Goal: Check status: Check status

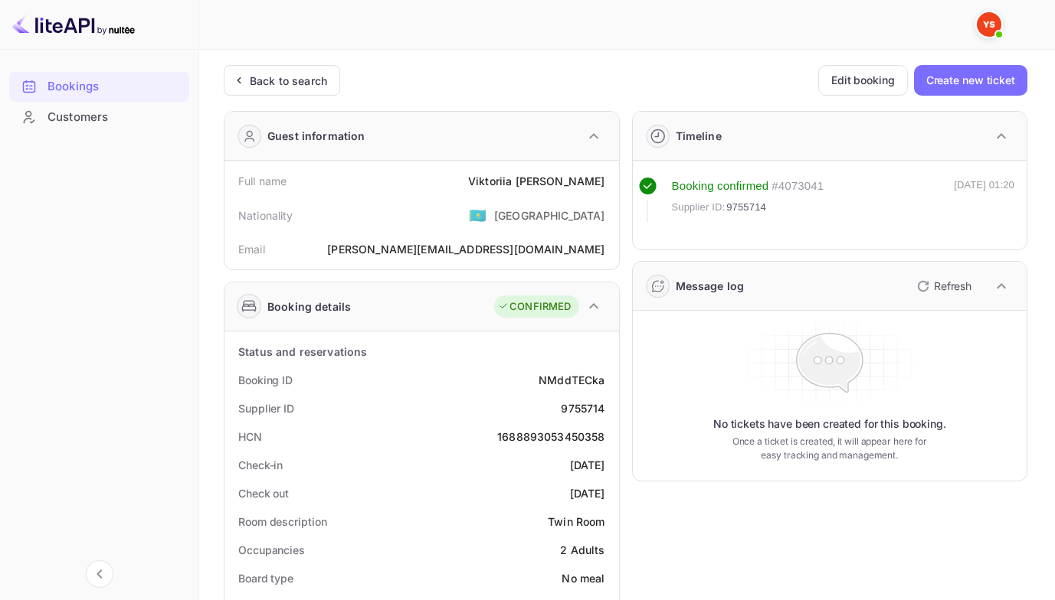
click at [286, 86] on div "Back to search" at bounding box center [288, 81] width 77 height 16
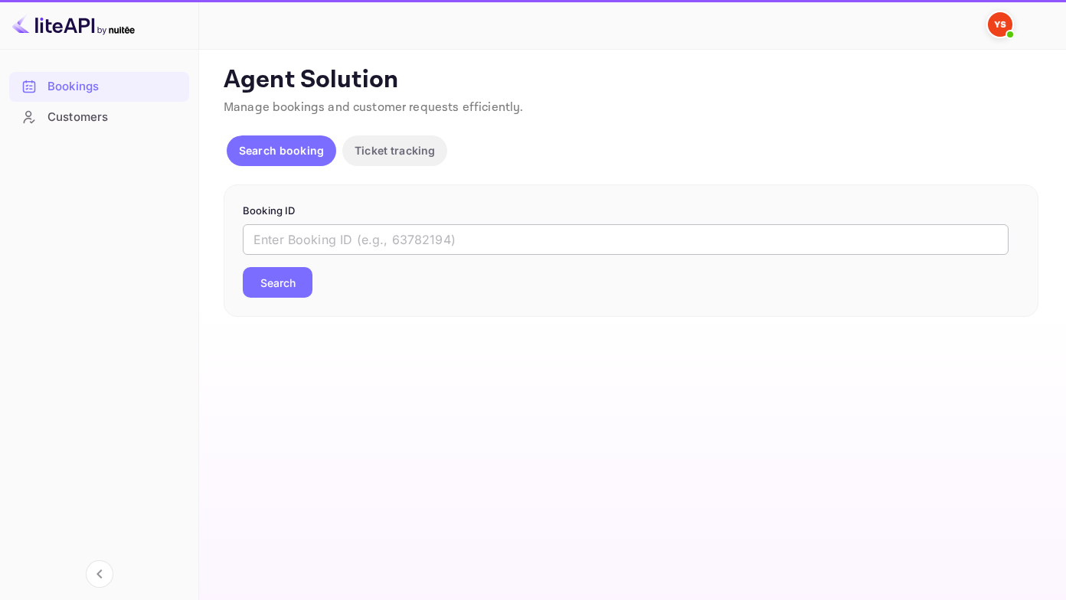
click at [276, 236] on input "text" at bounding box center [626, 239] width 766 height 31
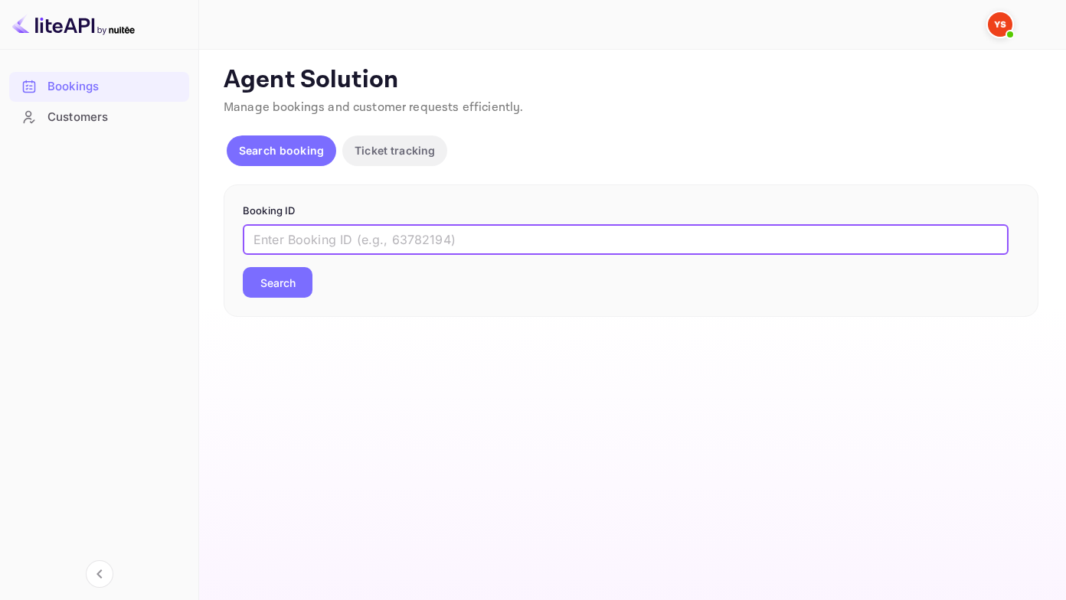
paste input "6911303"
type input "6911303"
click at [243, 267] on button "Search" at bounding box center [278, 282] width 70 height 31
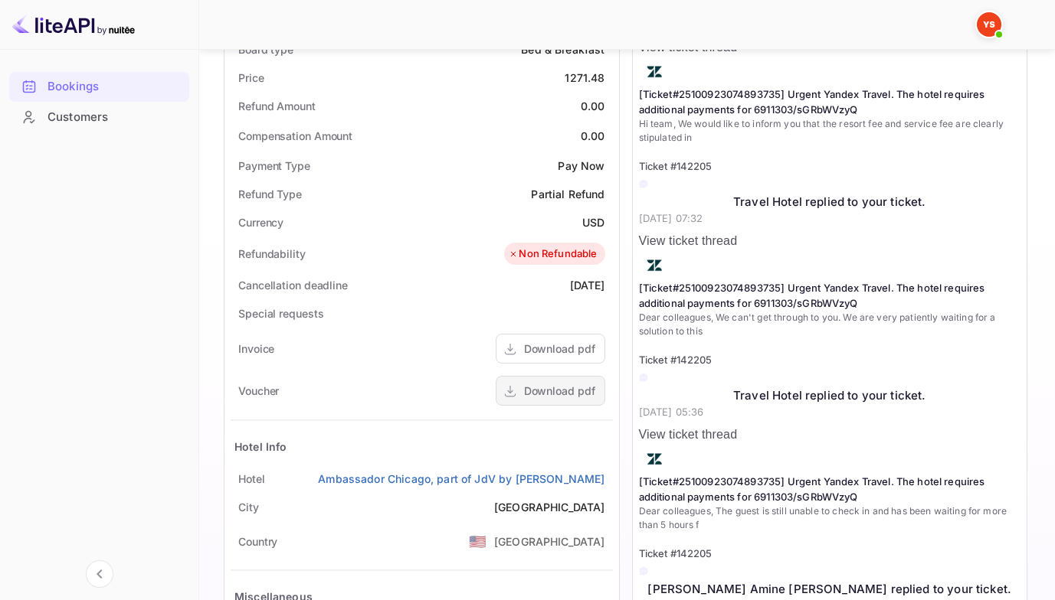
scroll to position [536, 0]
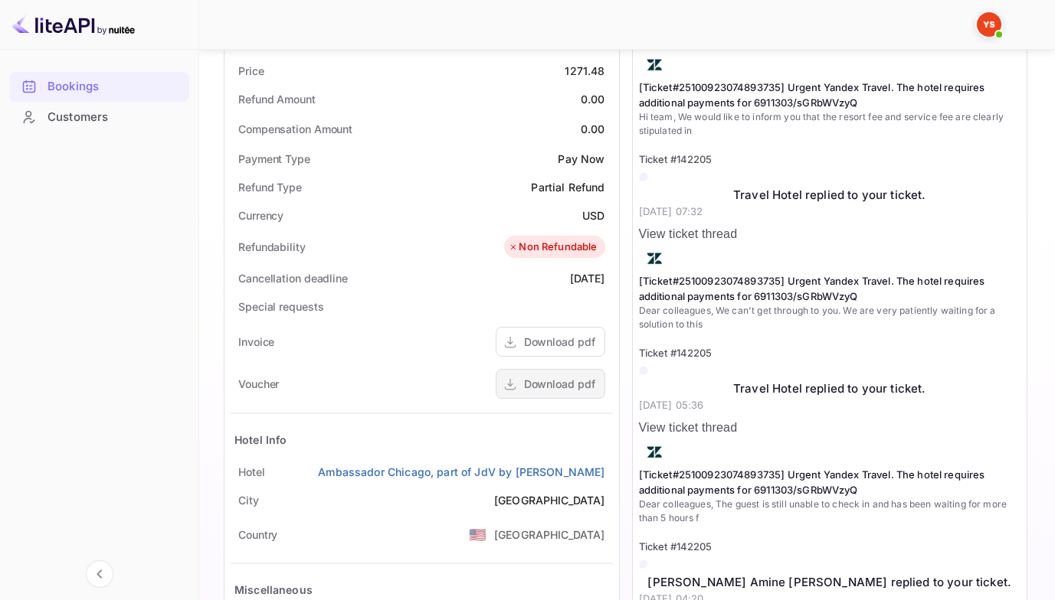
click at [538, 390] on div "Download pdf" at bounding box center [559, 384] width 71 height 16
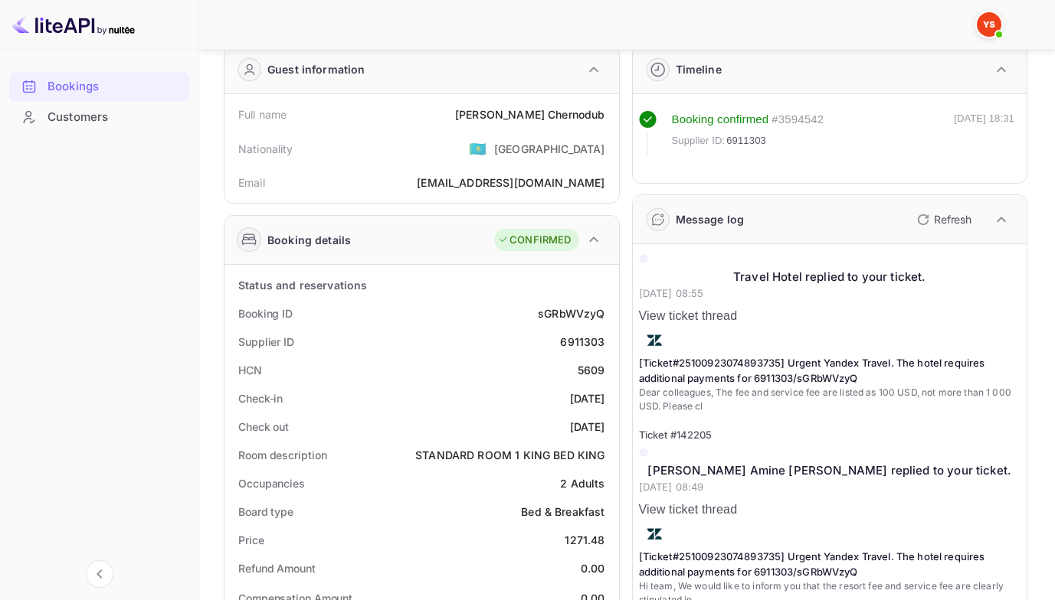
scroll to position [0, 0]
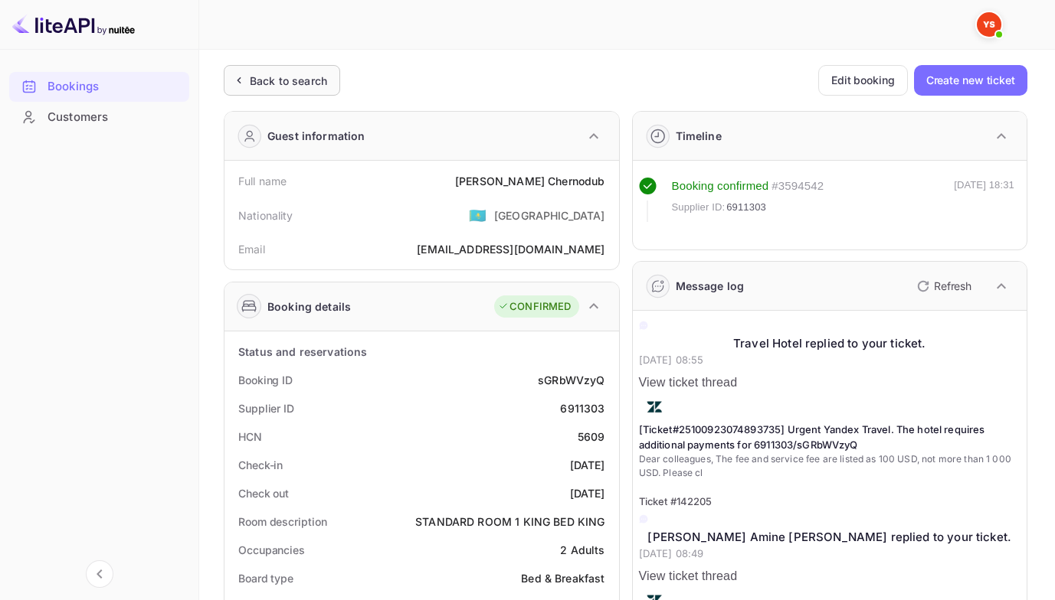
click at [257, 84] on div "Back to search" at bounding box center [288, 81] width 77 height 16
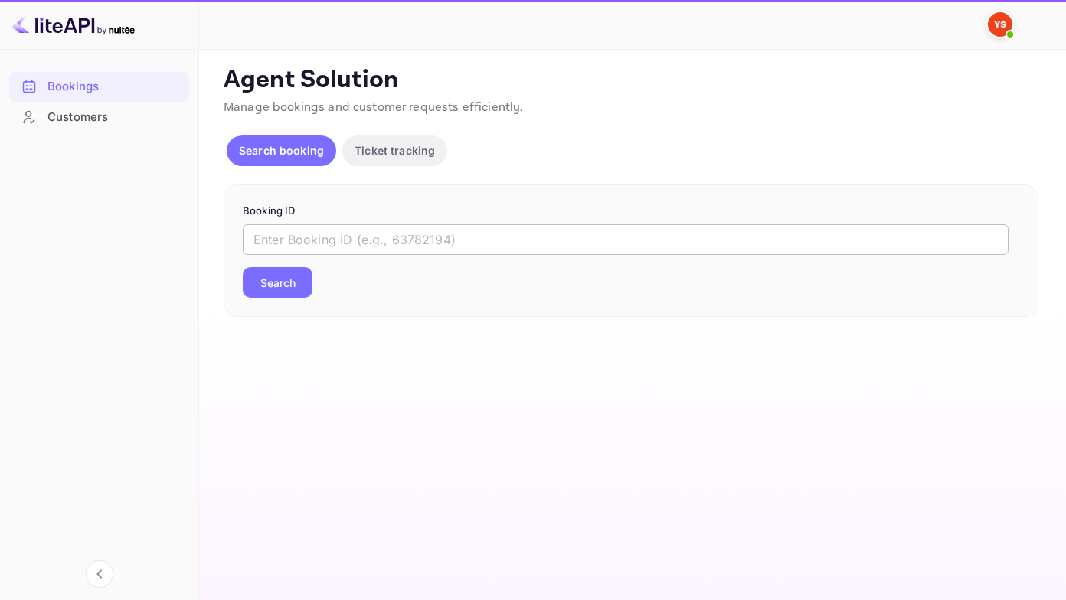
click at [257, 244] on input "text" at bounding box center [626, 239] width 766 height 31
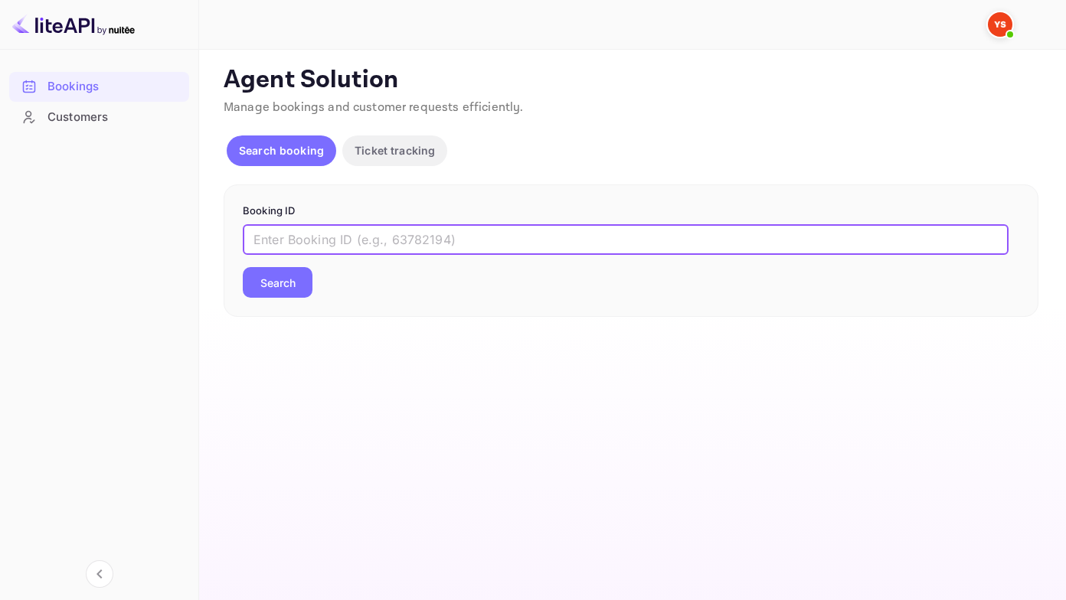
paste input "9755714"
type input "9755714"
click at [243, 267] on button "Search" at bounding box center [278, 282] width 70 height 31
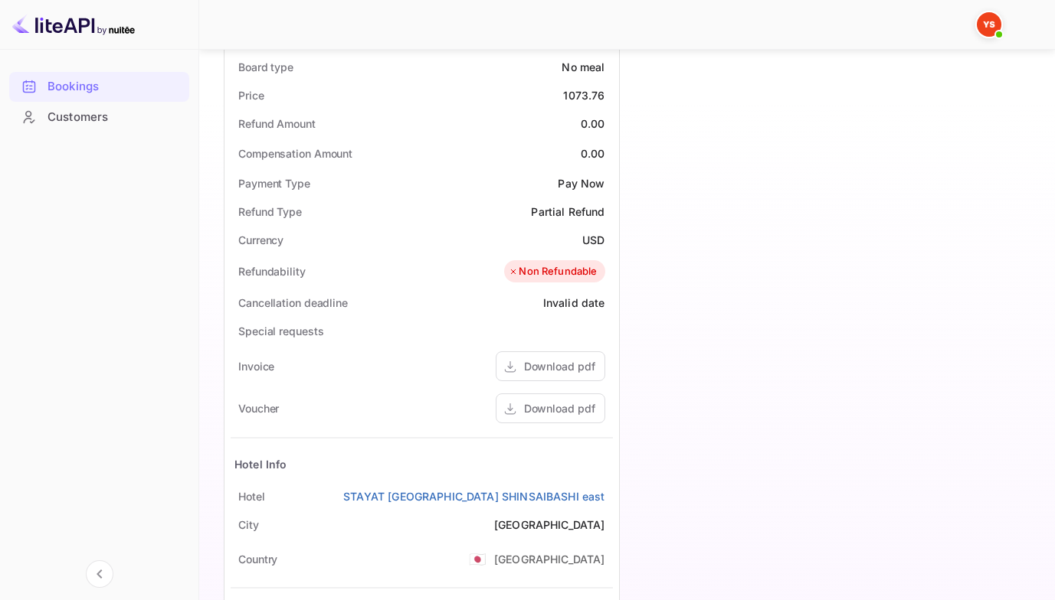
scroll to position [613, 0]
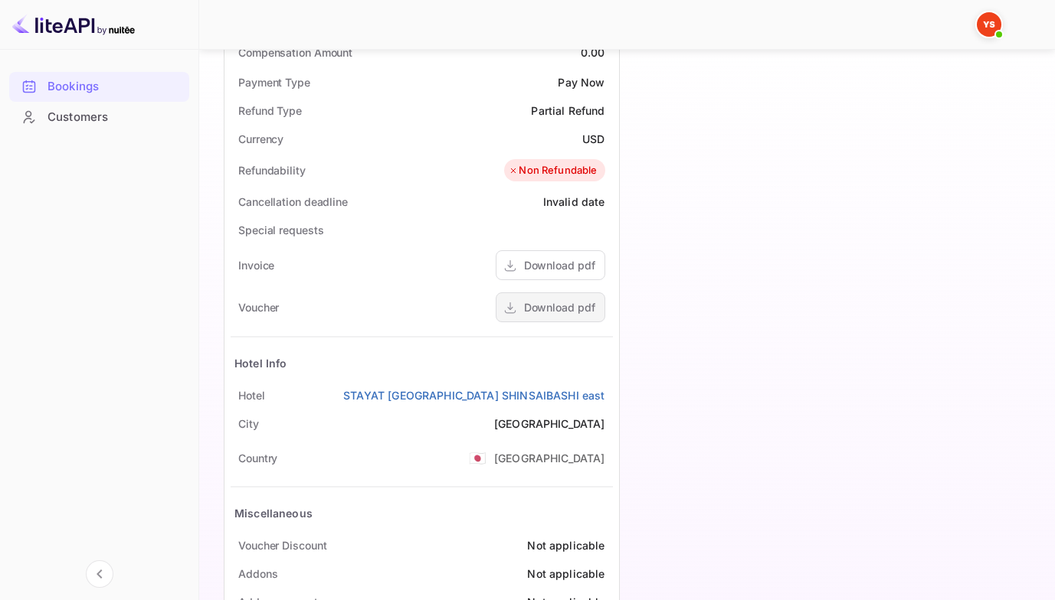
click at [551, 316] on div "Download pdf" at bounding box center [551, 308] width 110 height 30
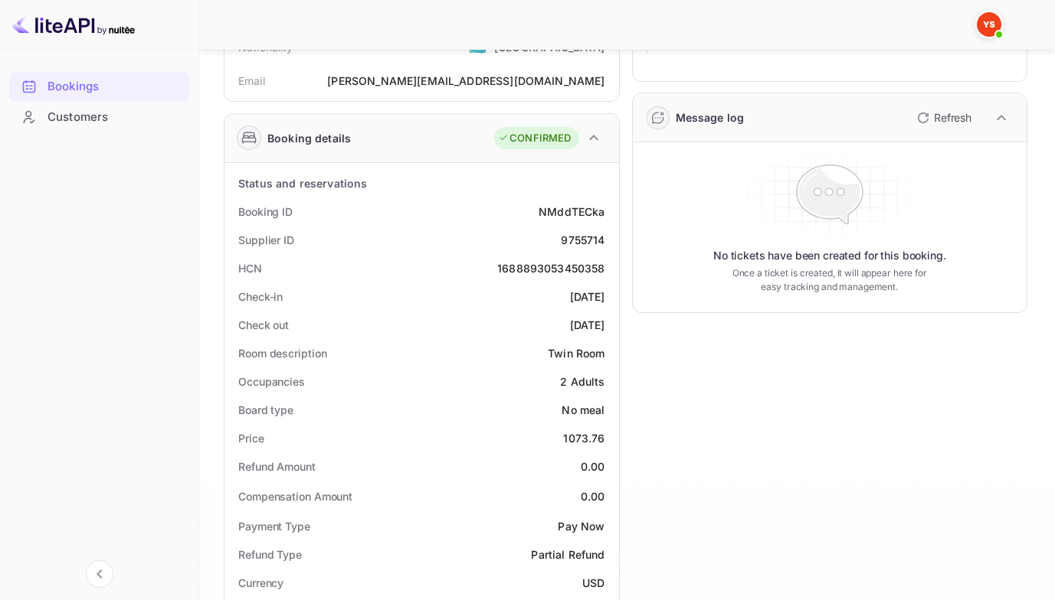
scroll to position [153, 0]
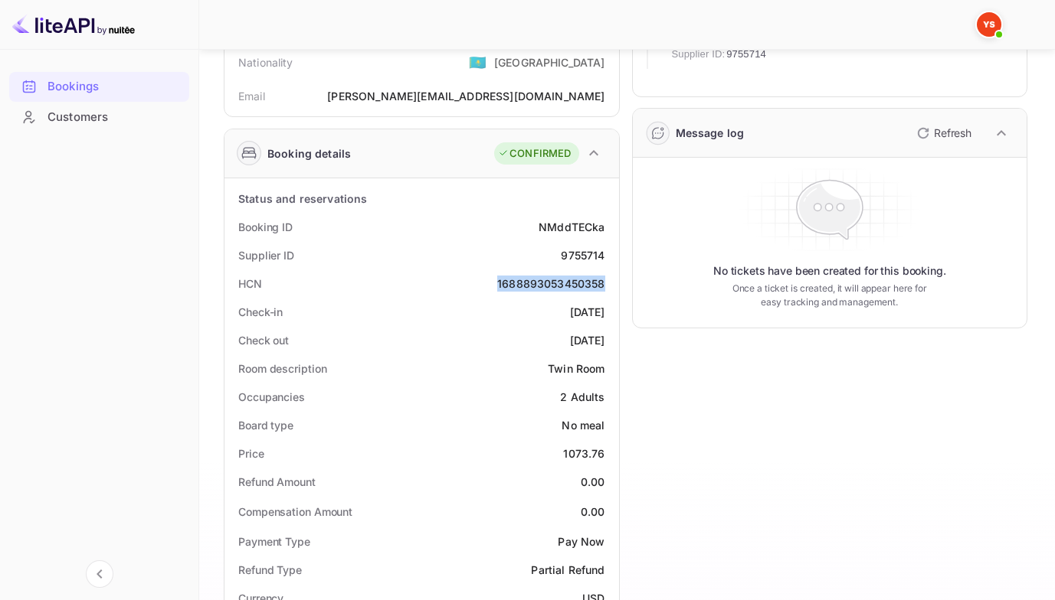
drag, startPoint x: 492, startPoint y: 286, endPoint x: 602, endPoint y: 288, distance: 110.3
click at [602, 288] on div "HCN 1688893053450358" at bounding box center [422, 284] width 382 height 28
copy div "1688893053450358"
